Goal: Communication & Community: Answer question/provide support

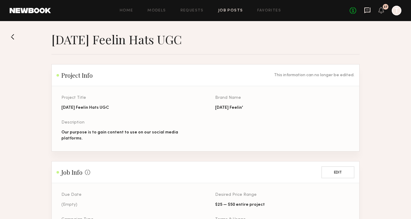
click at [366, 11] on icon at bounding box center [367, 11] width 6 height 6
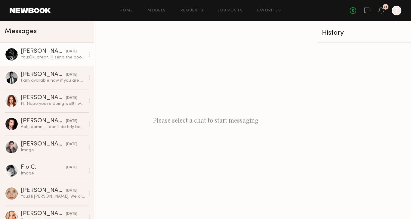
click at [49, 58] on div "You: Ok, great. Ill send the booking over!" at bounding box center [53, 57] width 64 height 6
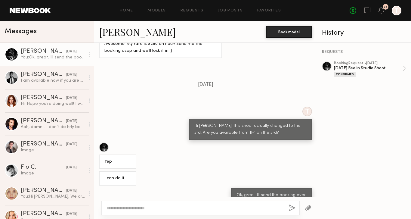
scroll to position [532, 0]
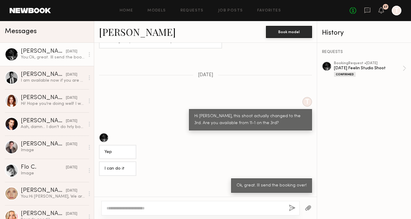
click at [126, 208] on textarea at bounding box center [194, 208] width 177 height 6
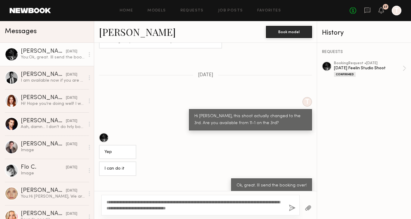
type textarea "**********"
click at [293, 206] on button "button" at bounding box center [292, 208] width 7 height 8
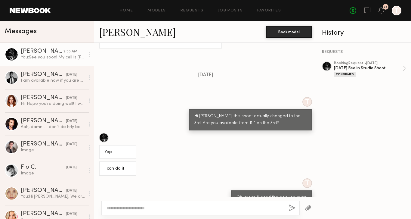
scroll to position [666, 0]
